Goal: Task Accomplishment & Management: Use online tool/utility

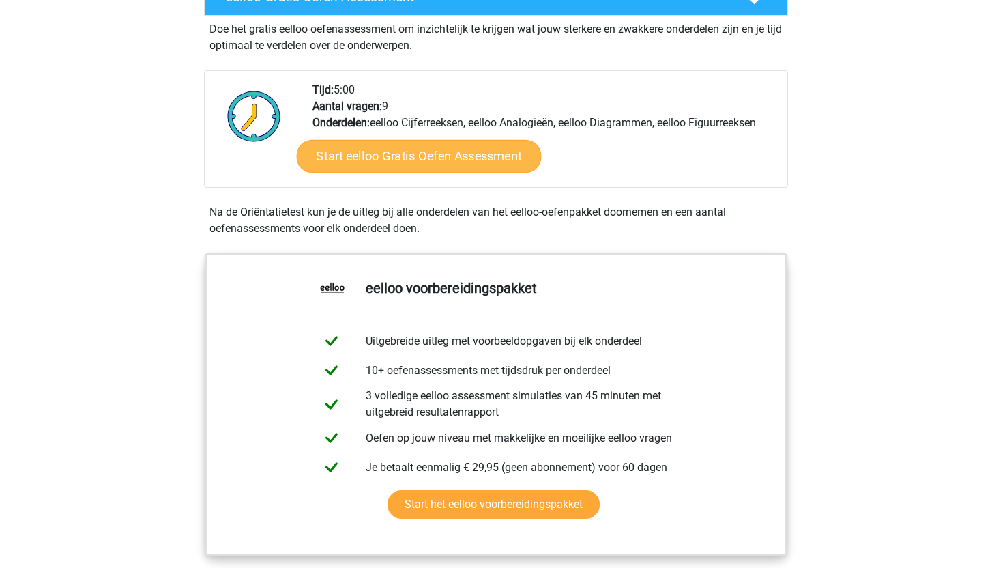
scroll to position [285, 0]
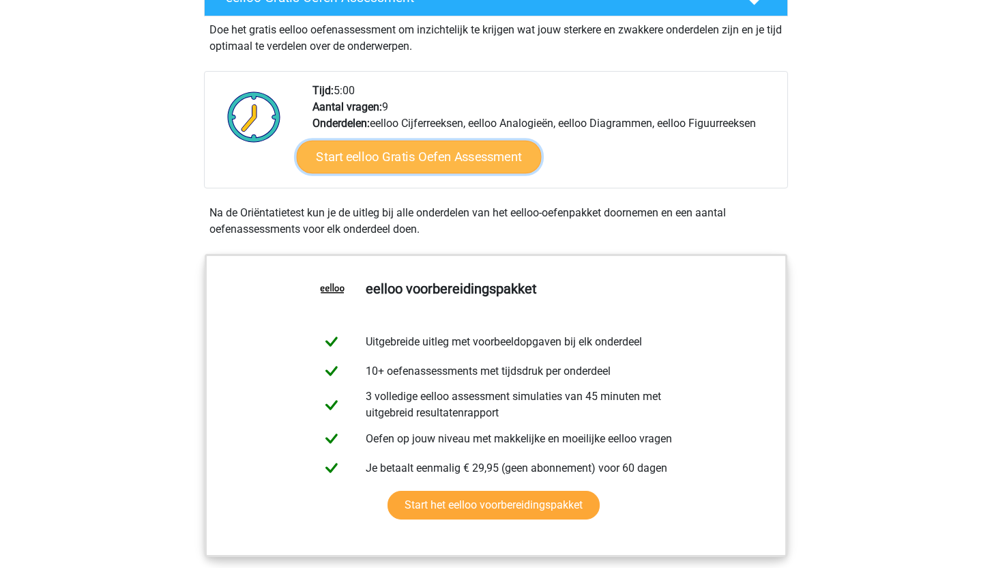
click at [450, 162] on link "Start eelloo Gratis Oefen Assessment" at bounding box center [419, 157] width 245 height 33
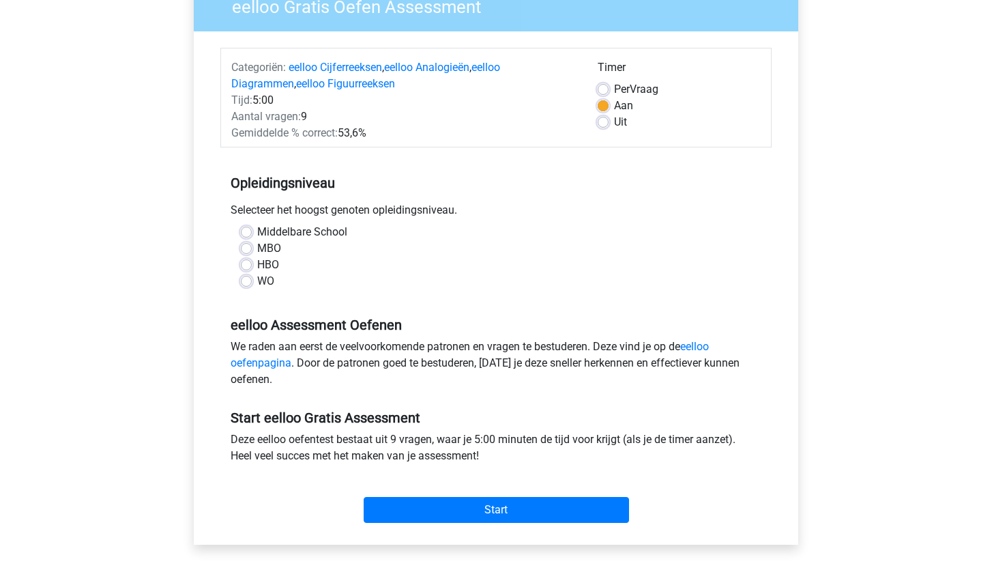
scroll to position [132, 0]
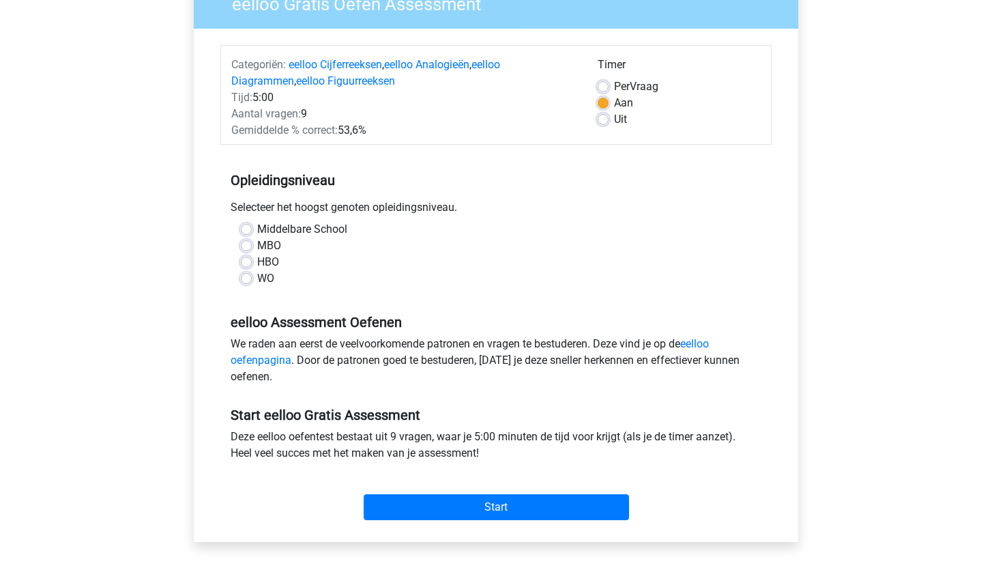
click at [257, 278] on label "WO" at bounding box center [265, 278] width 17 height 16
click at [248, 278] on input "WO" at bounding box center [246, 277] width 11 height 14
radio input "true"
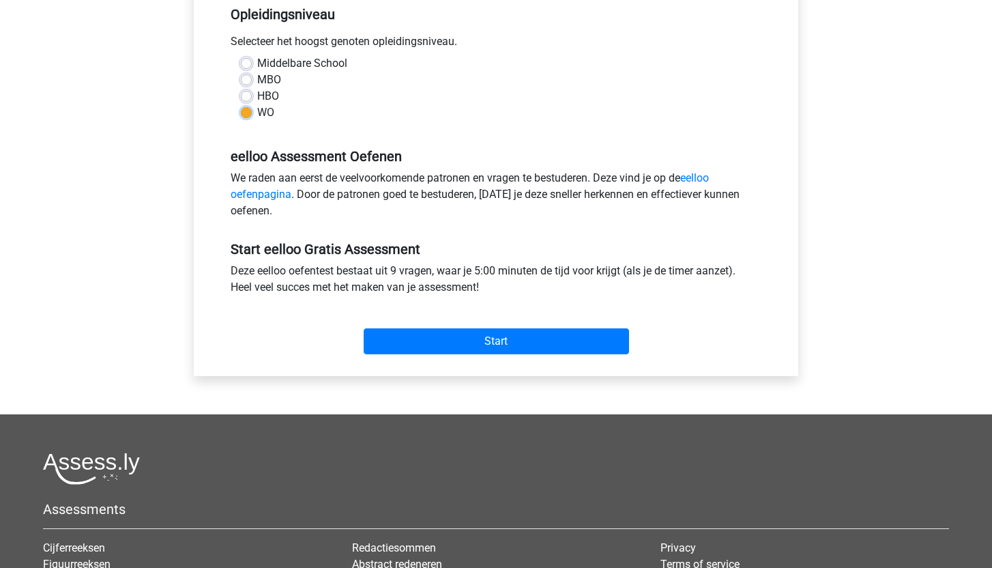
scroll to position [301, 0]
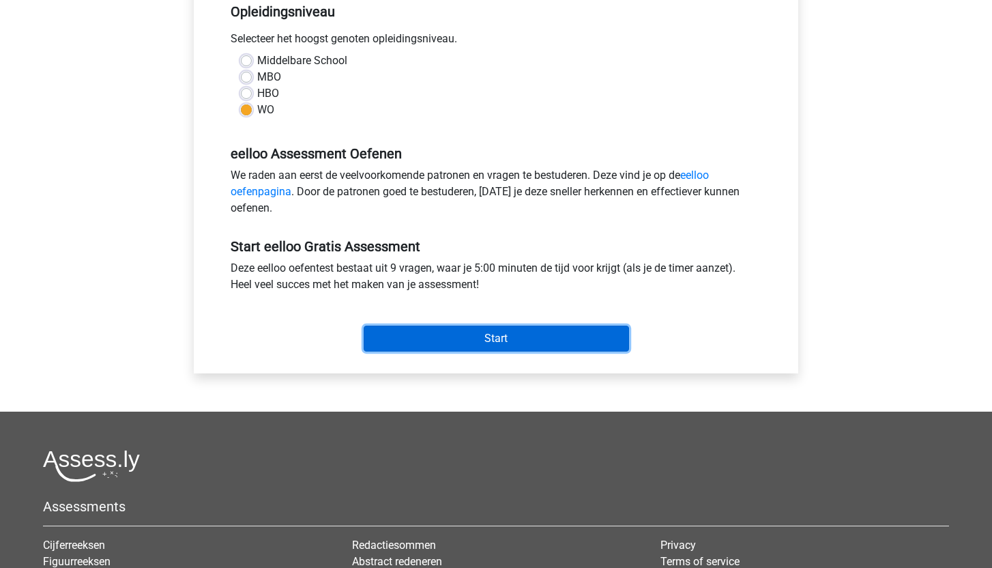
click at [505, 336] on input "Start" at bounding box center [496, 338] width 265 height 26
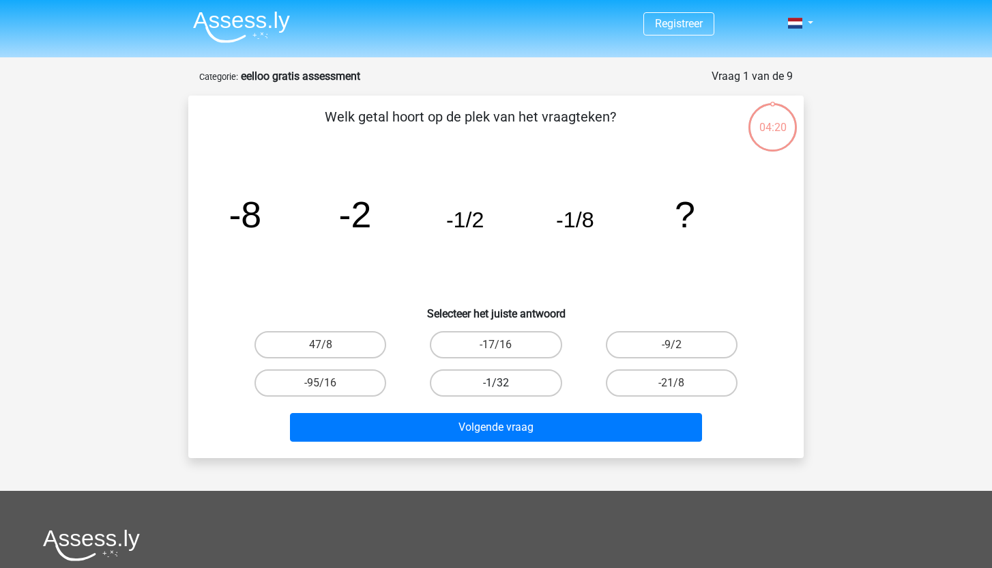
click at [516, 379] on label "-1/32" at bounding box center [496, 382] width 132 height 27
click at [505, 383] on input "-1/32" at bounding box center [500, 387] width 9 height 9
radio input "true"
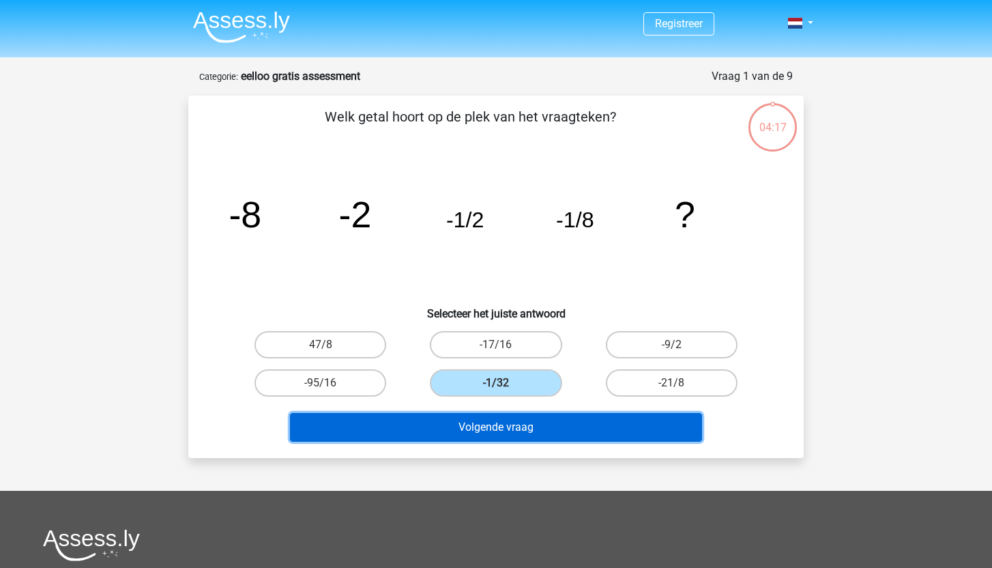
click at [575, 426] on button "Volgende vraag" at bounding box center [496, 427] width 413 height 29
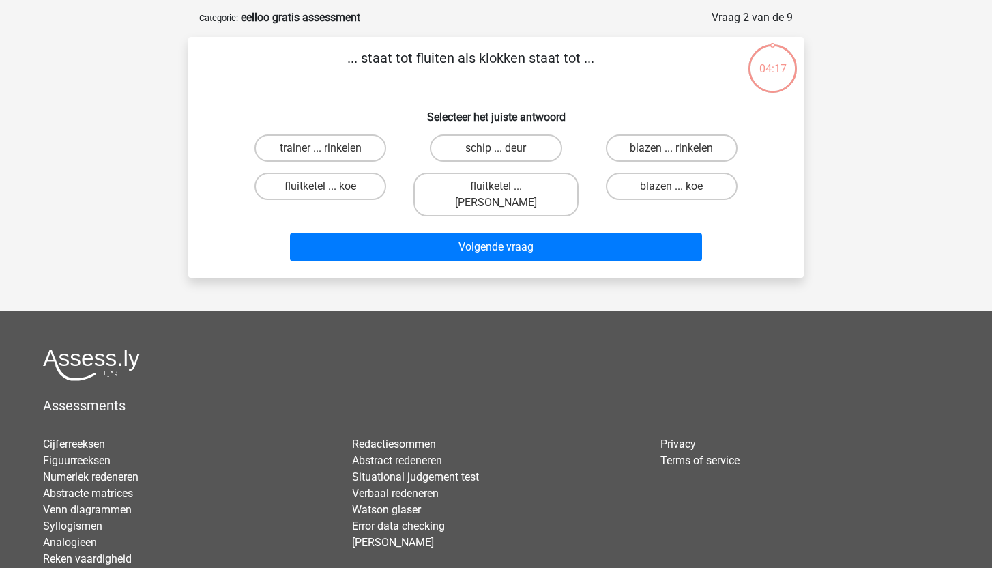
scroll to position [68, 0]
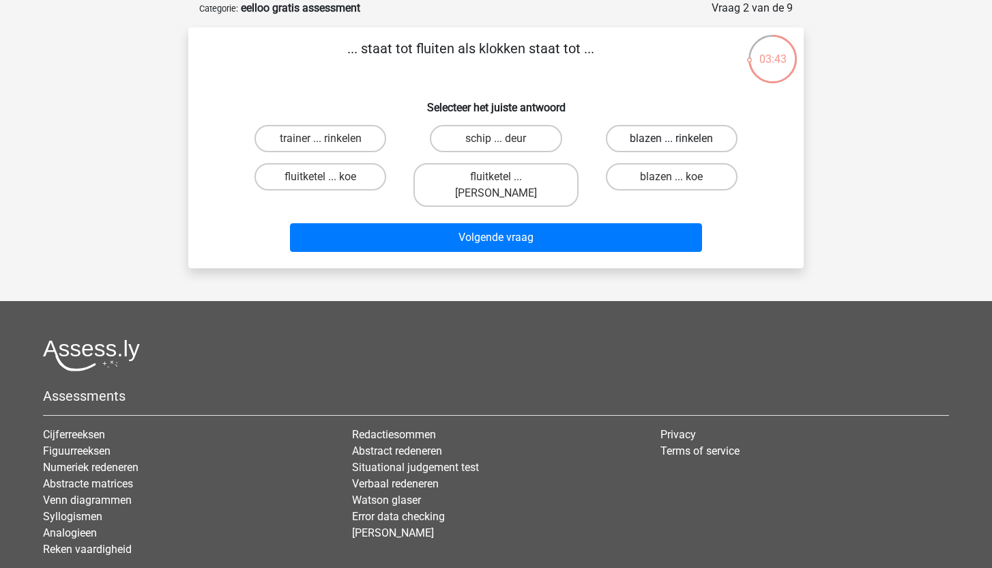
click at [666, 137] on label "blazen ... rinkelen" at bounding box center [672, 138] width 132 height 27
click at [671, 138] on input "blazen ... rinkelen" at bounding box center [675, 142] width 9 height 9
radio input "true"
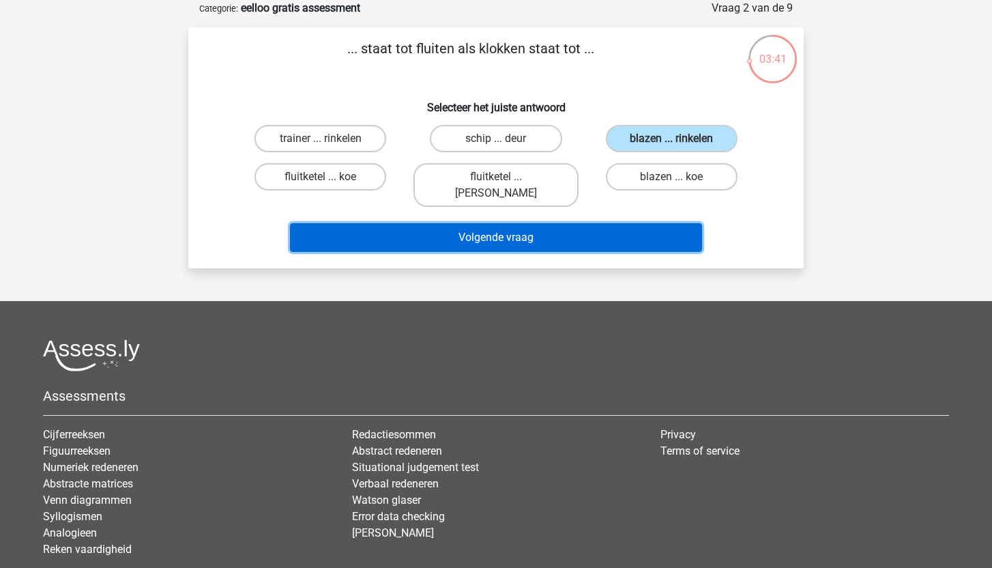
click at [529, 226] on button "Volgende vraag" at bounding box center [496, 237] width 413 height 29
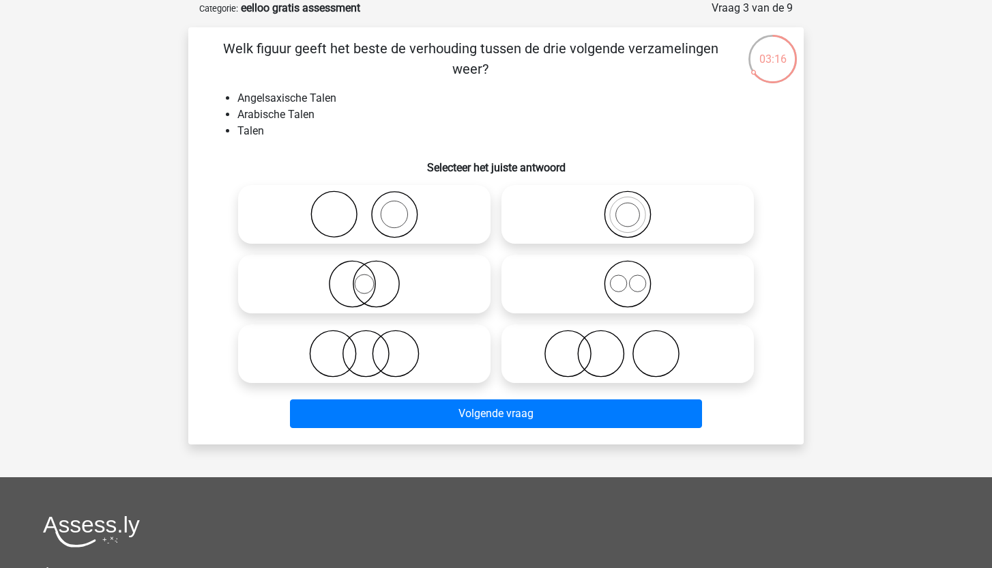
click at [386, 368] on icon at bounding box center [364, 353] width 241 height 48
click at [373, 347] on input "radio" at bounding box center [368, 342] width 9 height 9
radio input "true"
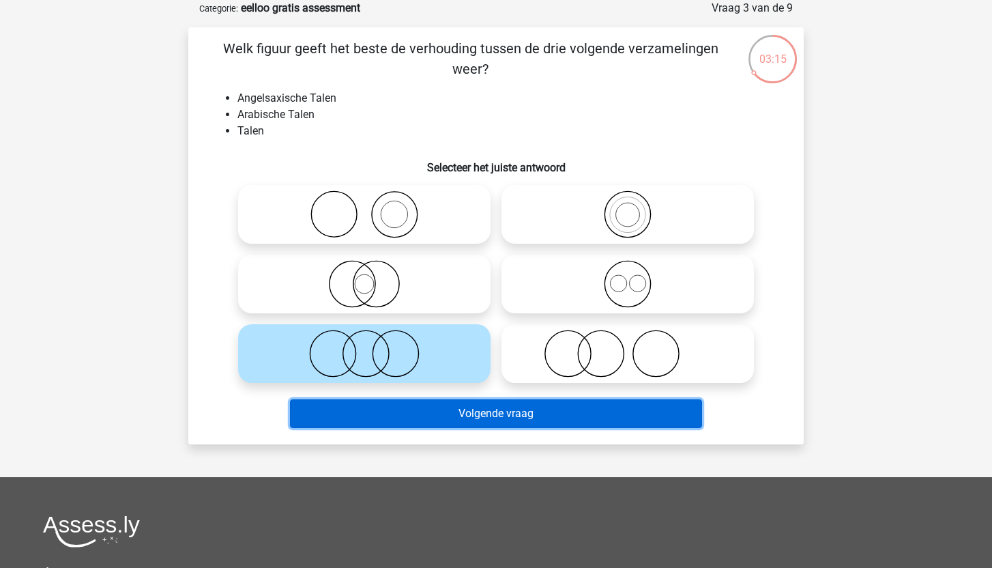
click at [467, 414] on button "Volgende vraag" at bounding box center [496, 413] width 413 height 29
